Goal: Check status: Check status

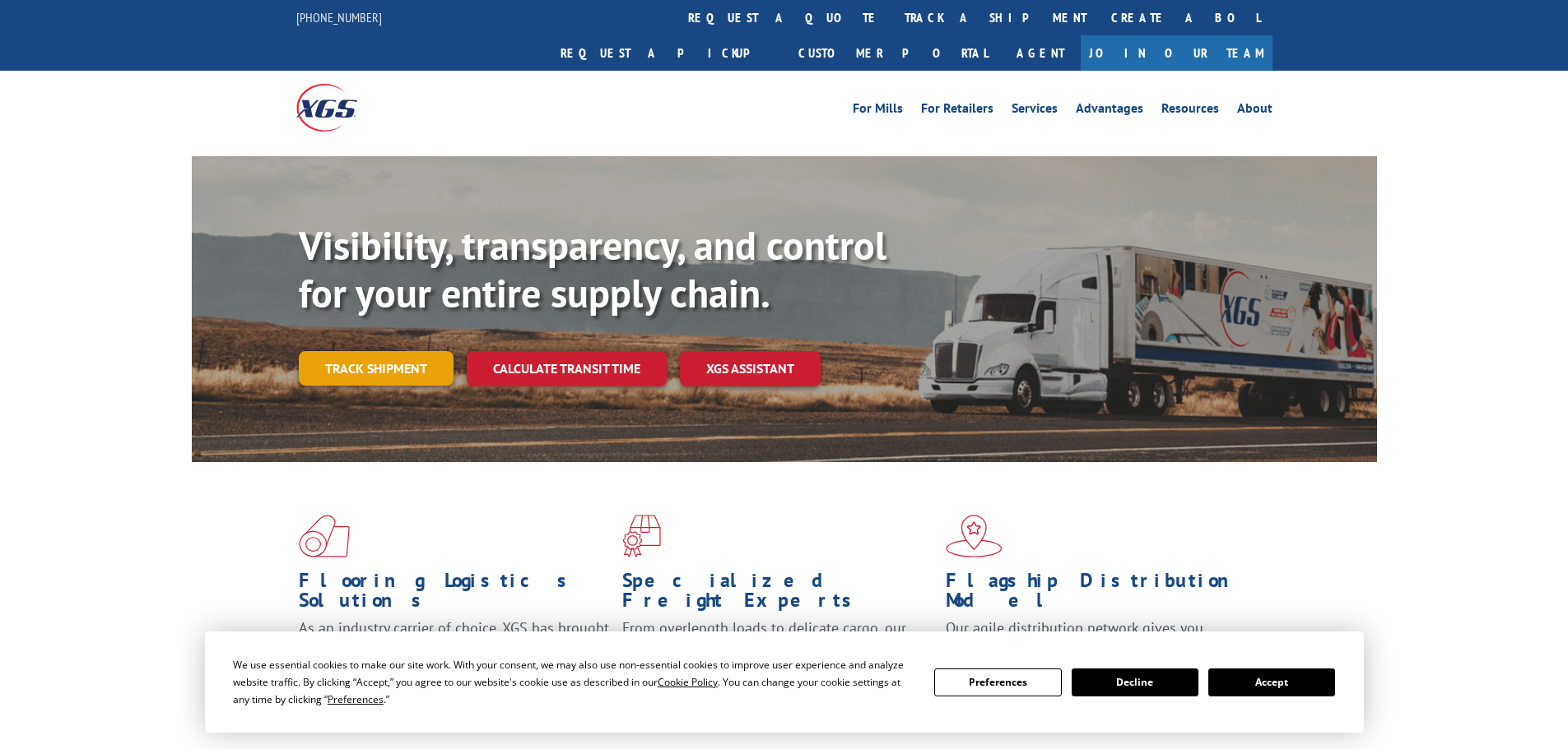
click at [365, 352] on link "Track shipment" at bounding box center [375, 368] width 154 height 35
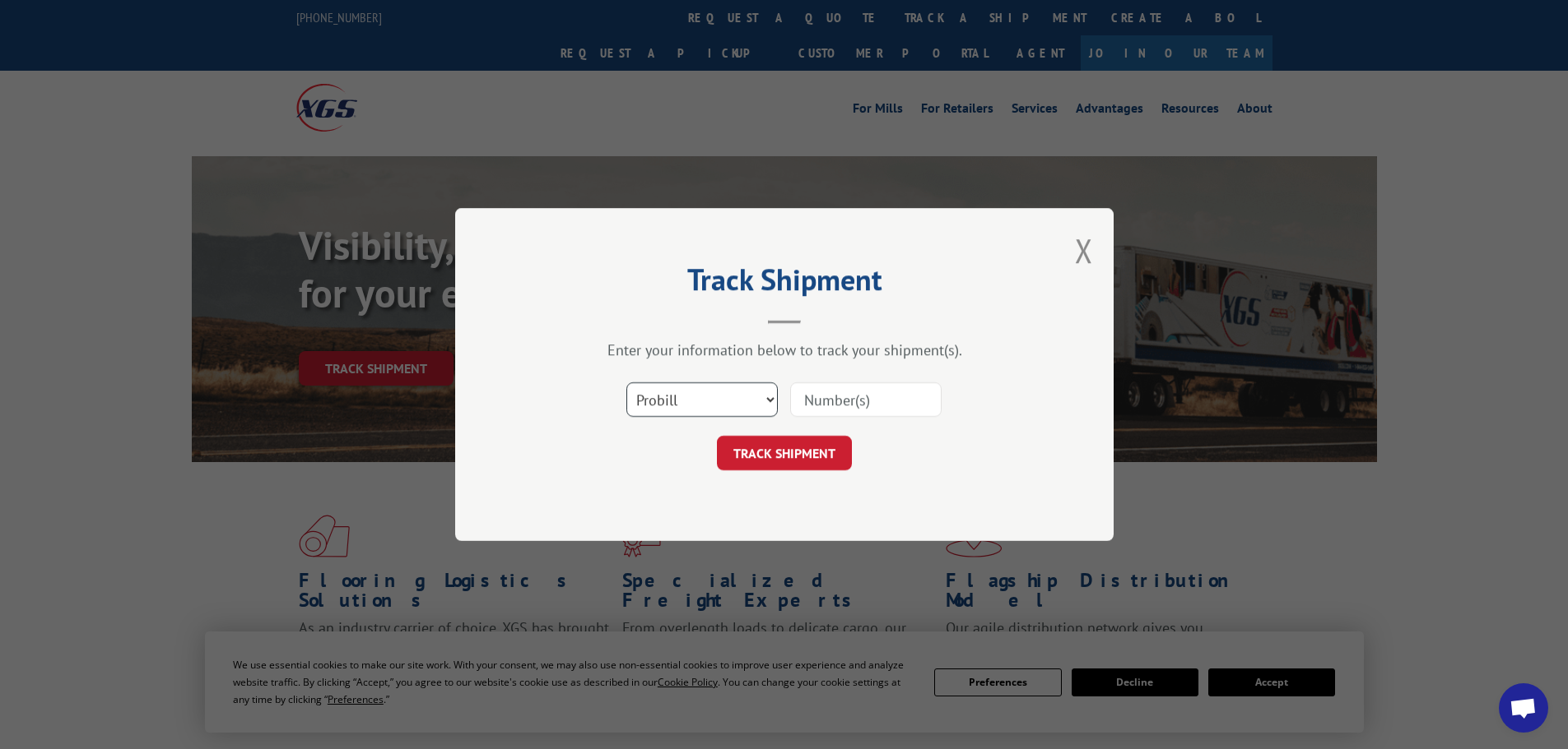
click at [735, 405] on select "Select category... Probill BOL PO" at bounding box center [703, 399] width 152 height 35
select select "bol"
click at [627, 382] on select "Select category... Probill BOL PO" at bounding box center [703, 399] width 152 height 35
click at [842, 408] on input at bounding box center [866, 399] width 152 height 35
paste input "31638623"
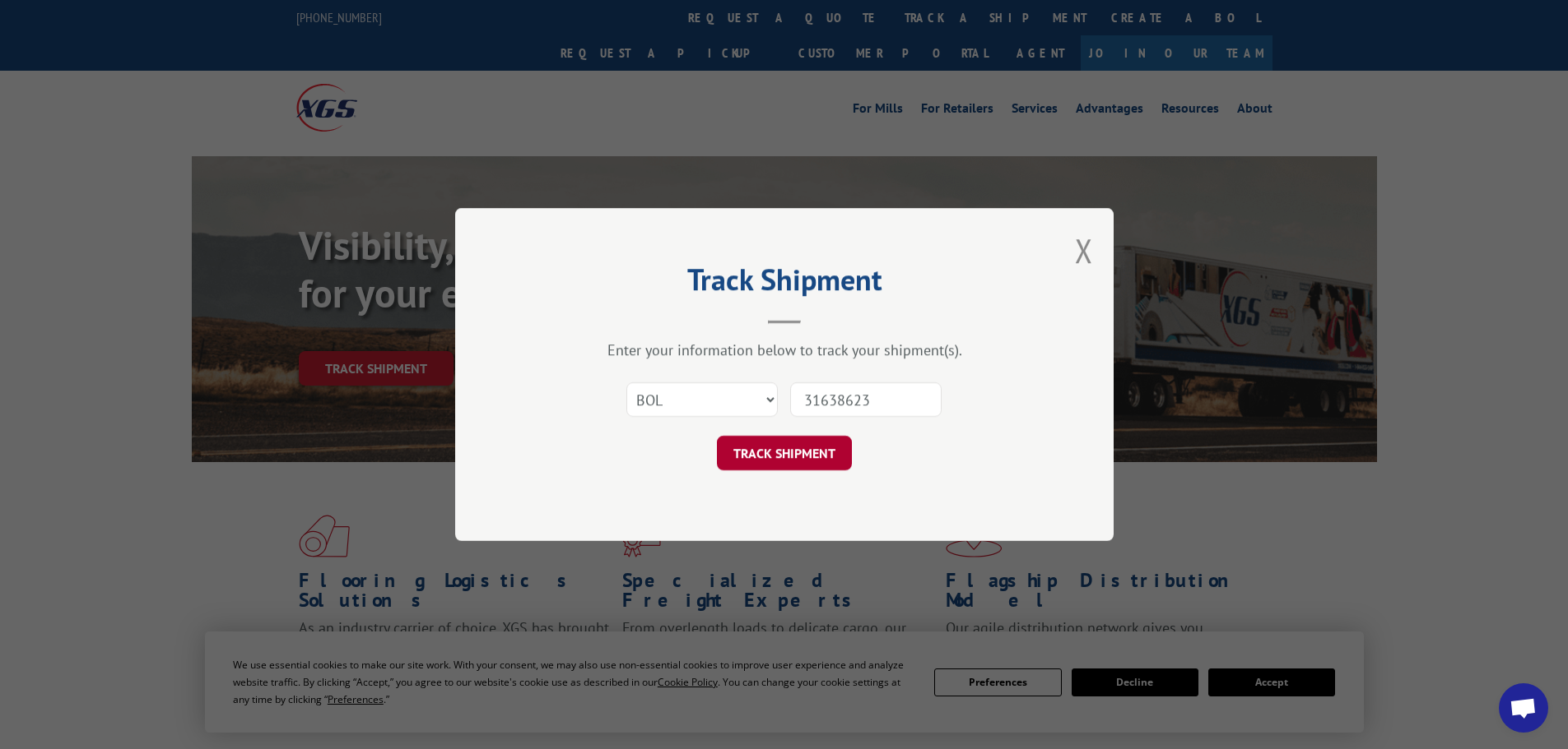
type input "31638623"
click at [812, 455] on button "TRACK SHIPMENT" at bounding box center [784, 453] width 135 height 35
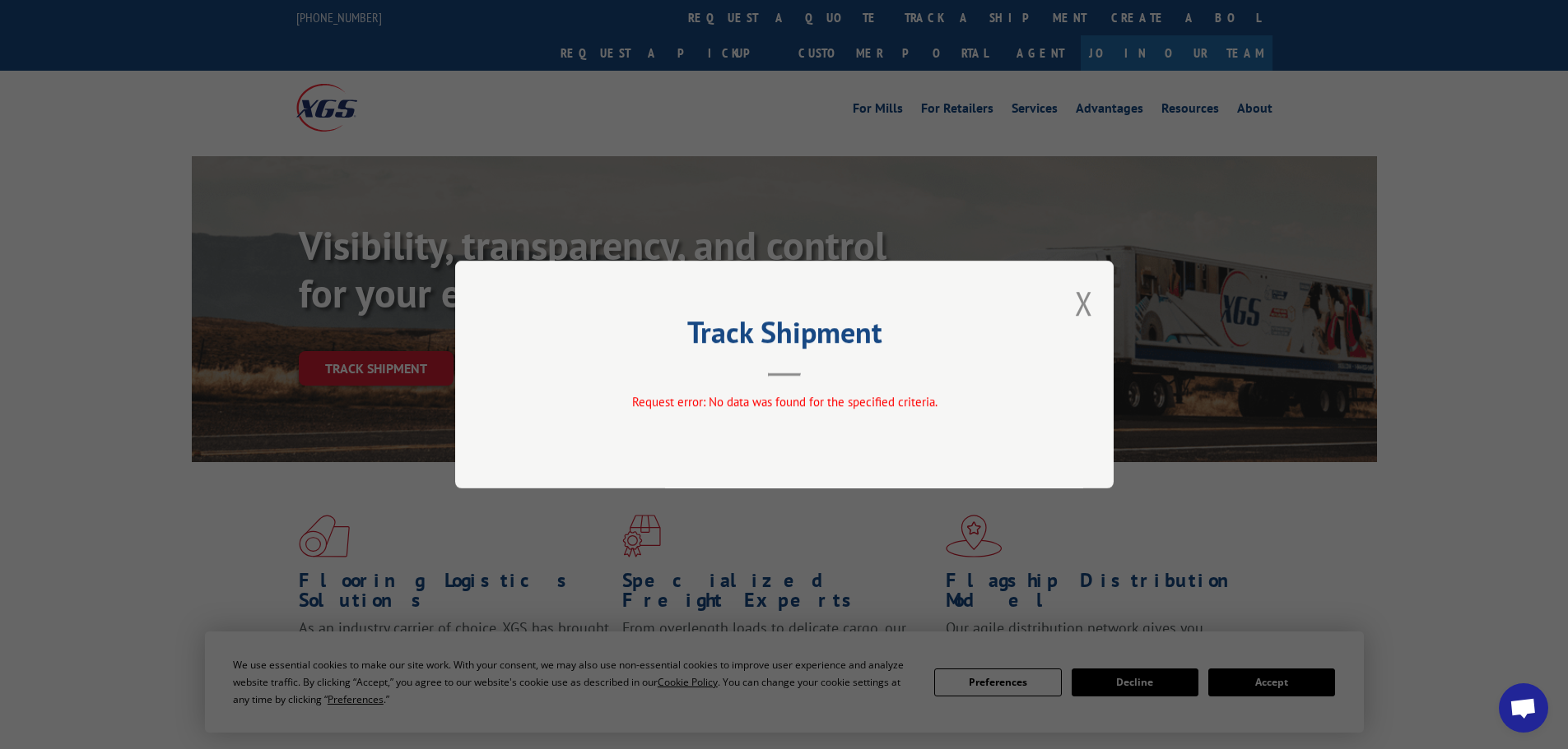
click at [1072, 313] on div "Track Shipment Request error: No data was found for the specified criteria." at bounding box center [785, 375] width 659 height 228
click at [1091, 304] on button "Close modal" at bounding box center [1083, 303] width 18 height 44
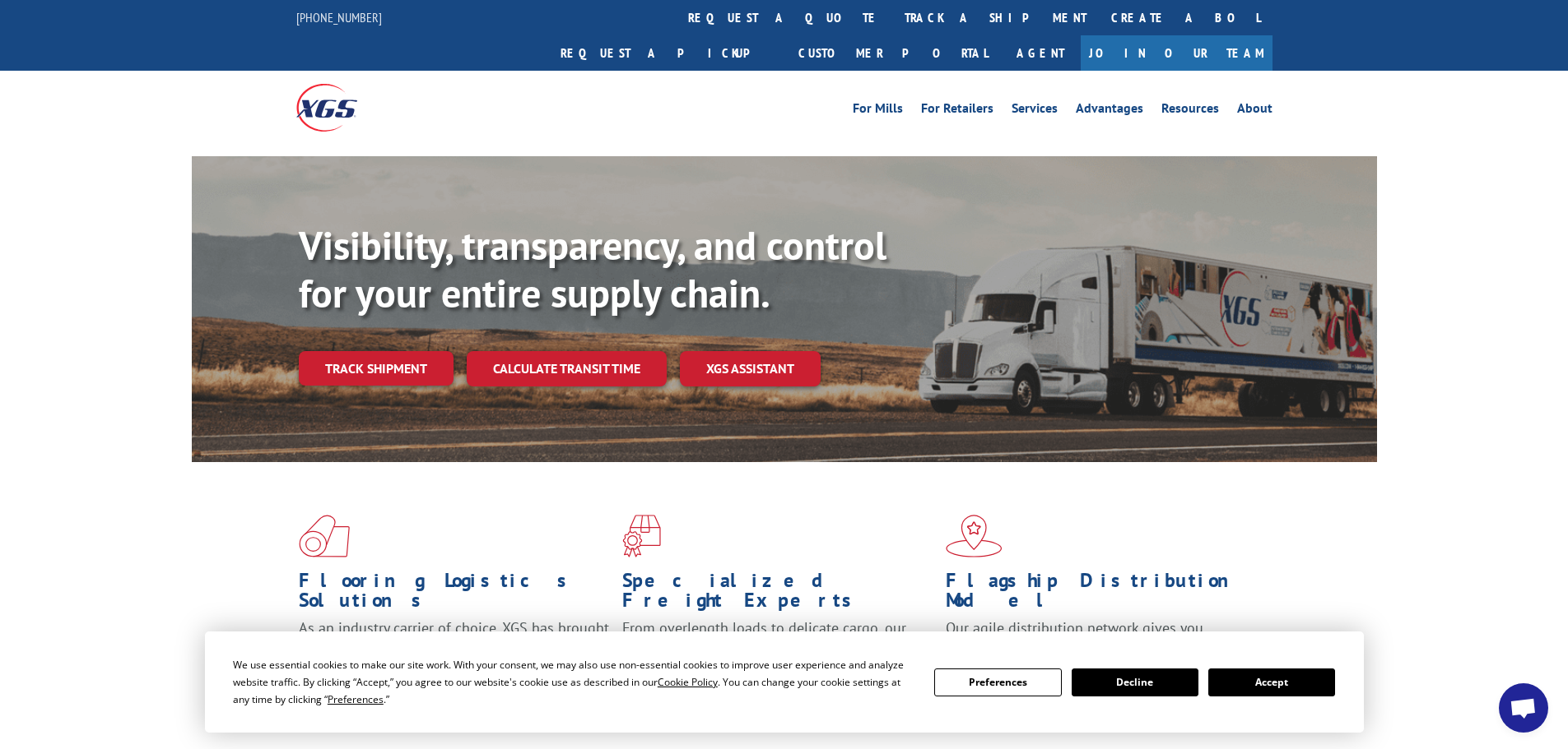
click at [1268, 674] on button "Accept" at bounding box center [1270, 683] width 126 height 28
